Goal: Find contact information: Find contact information

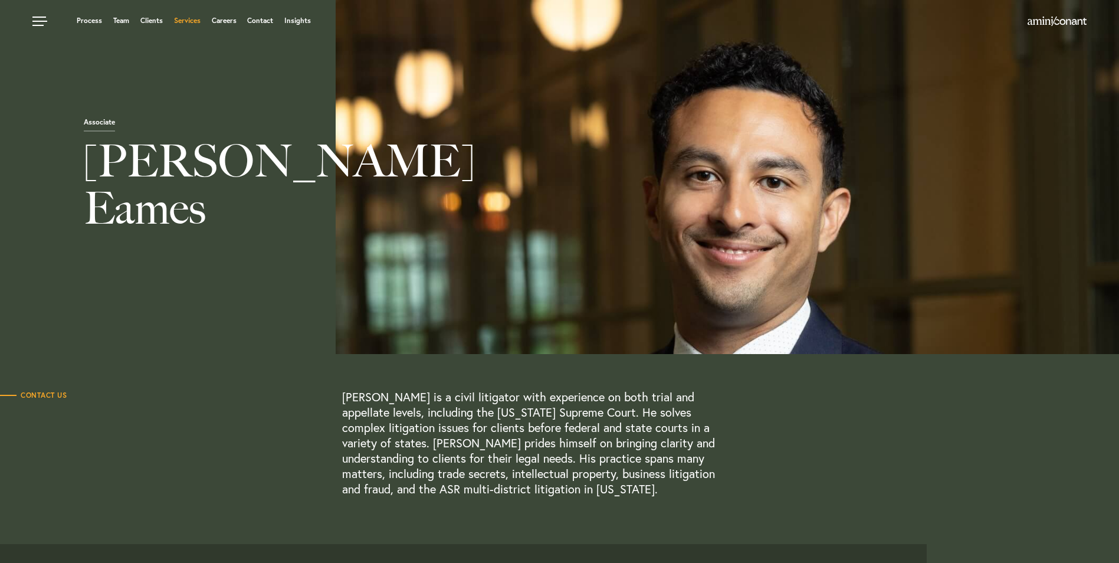
click at [191, 20] on link "Services" at bounding box center [187, 20] width 27 height 7
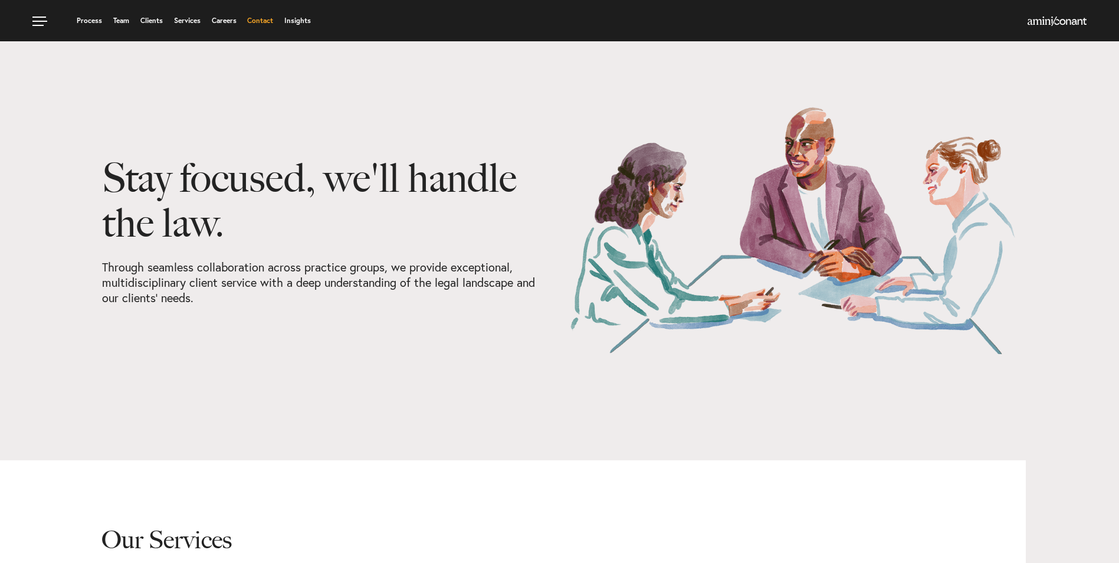
click at [258, 17] on link "Contact" at bounding box center [260, 20] width 26 height 7
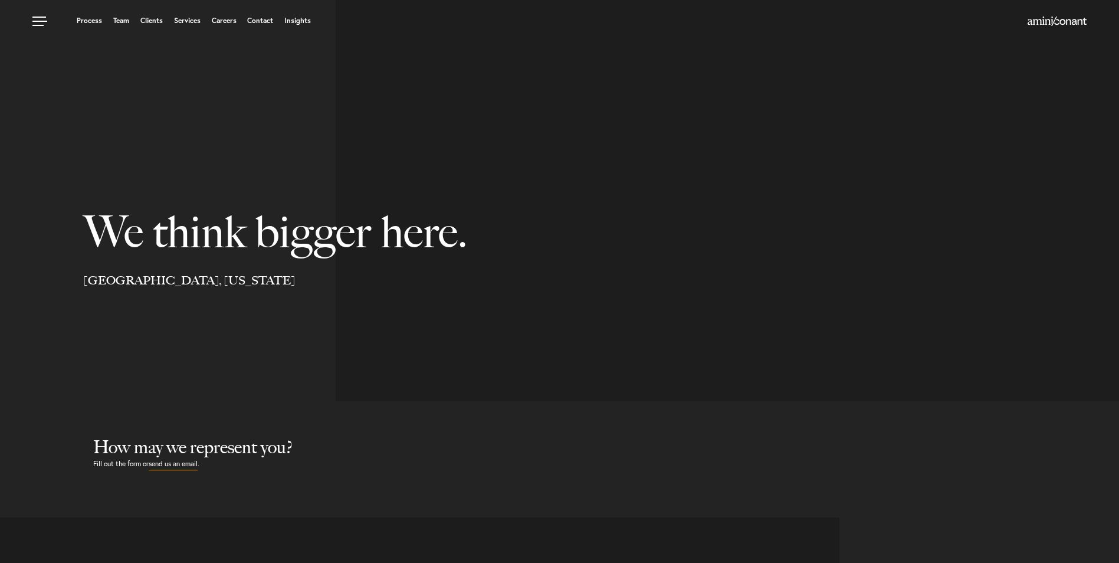
select select "Austin"
select select "Business and Civil Litigation"
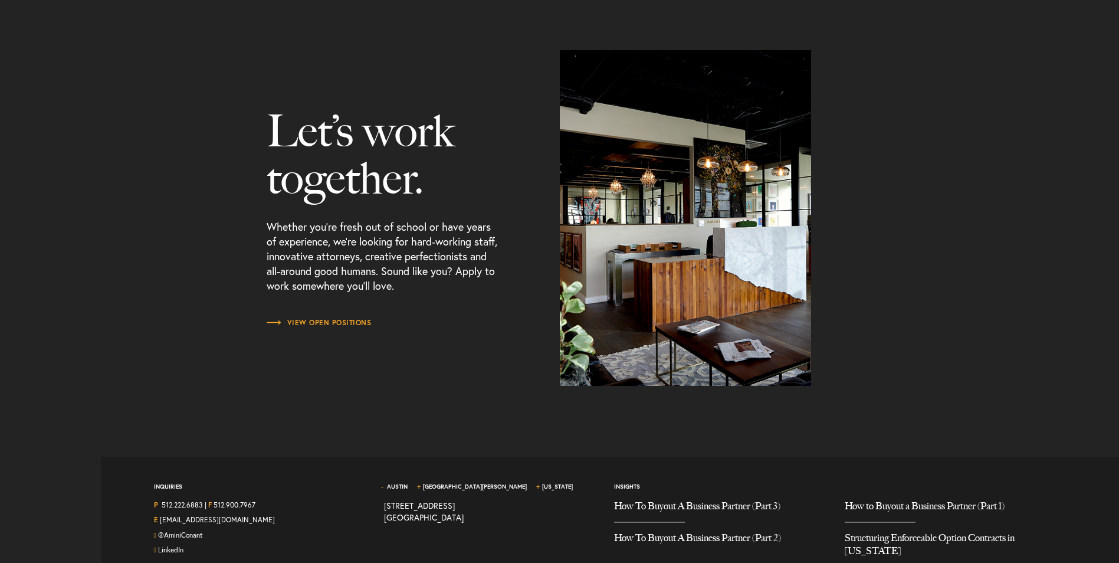
scroll to position [1488, 0]
